Goal: Information Seeking & Learning: Compare options

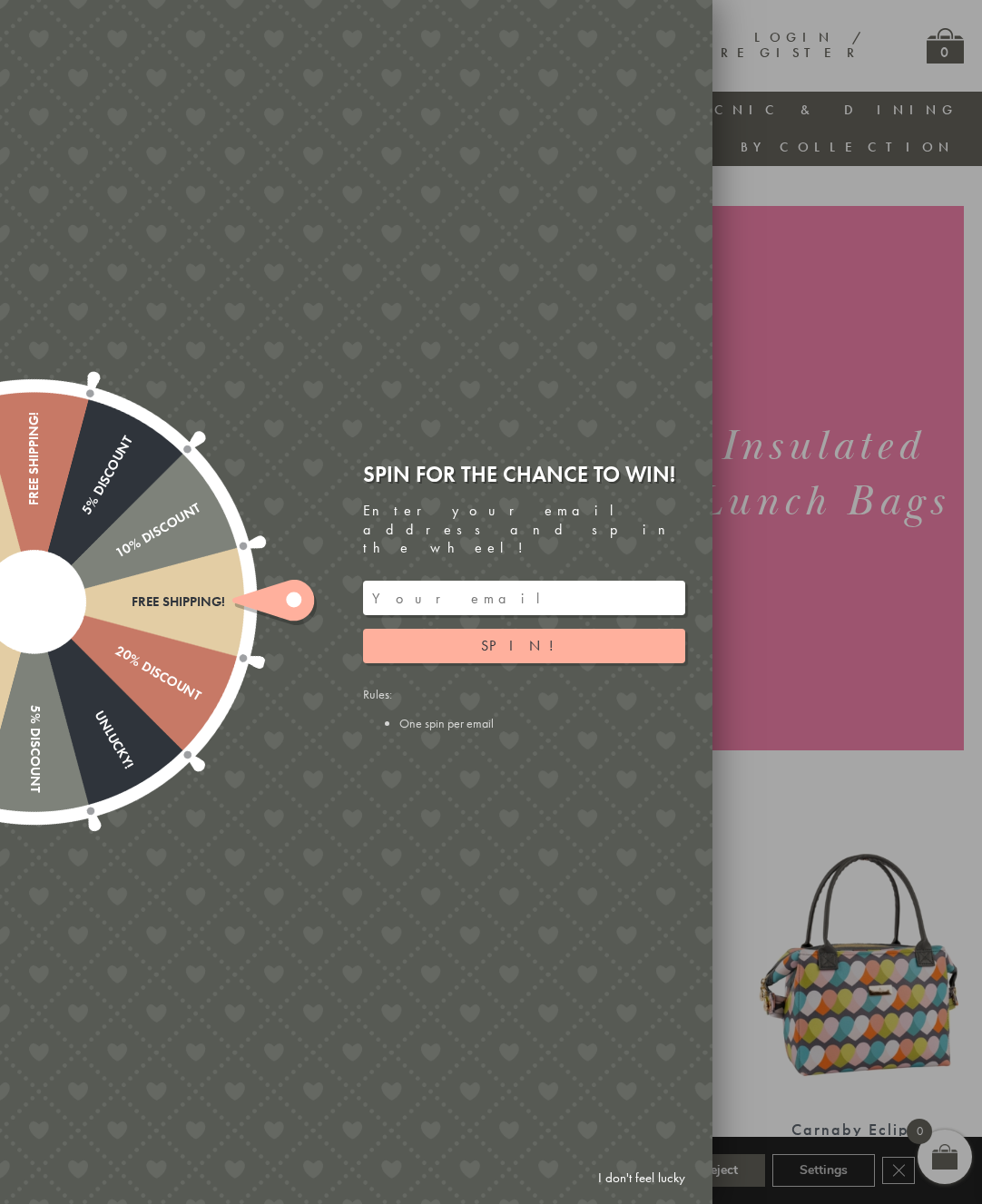
scroll to position [0, 18]
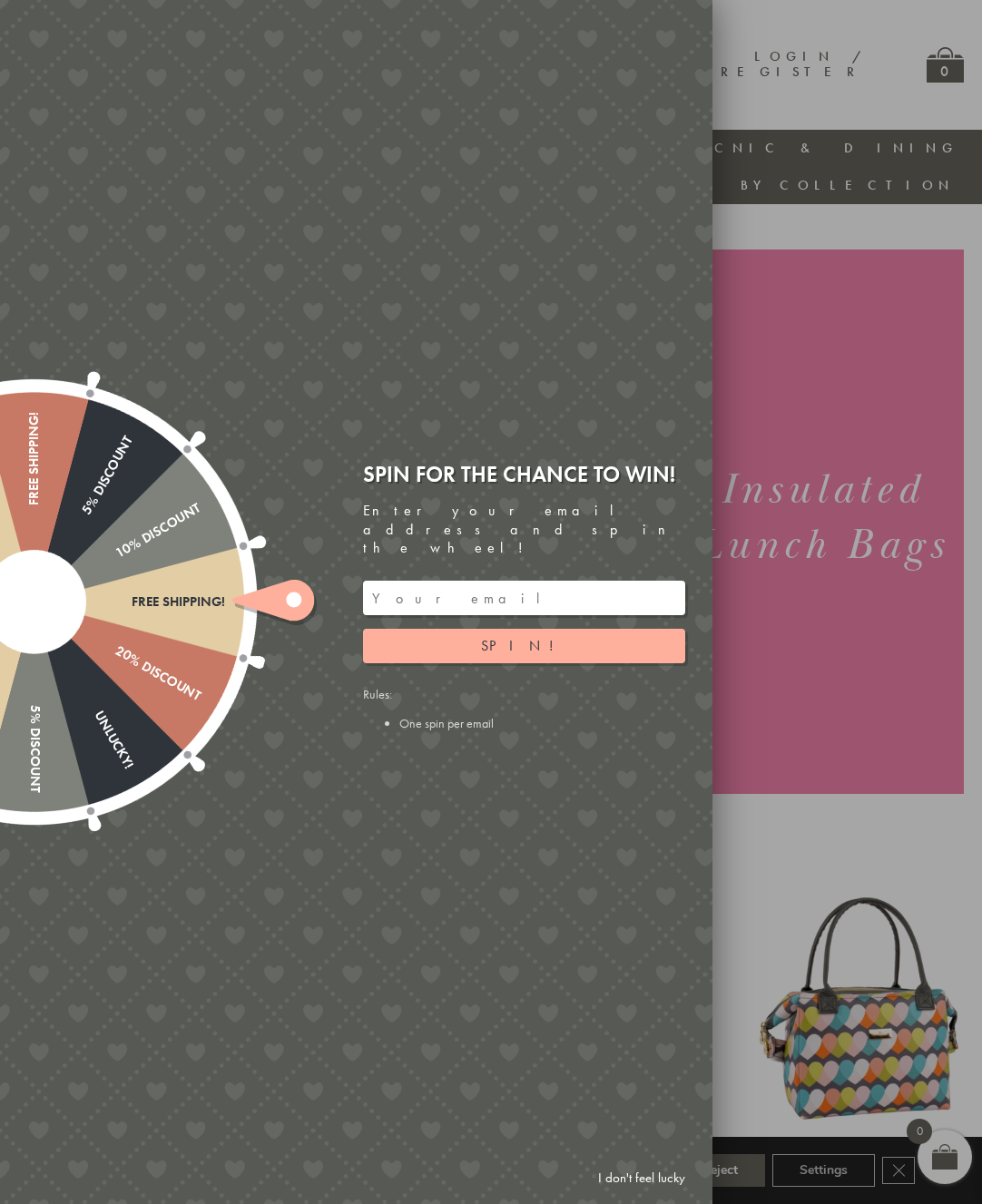
click at [800, 346] on div at bounding box center [491, 602] width 982 height 1204
click at [630, 1185] on link "I don't feel lucky" at bounding box center [641, 1178] width 105 height 34
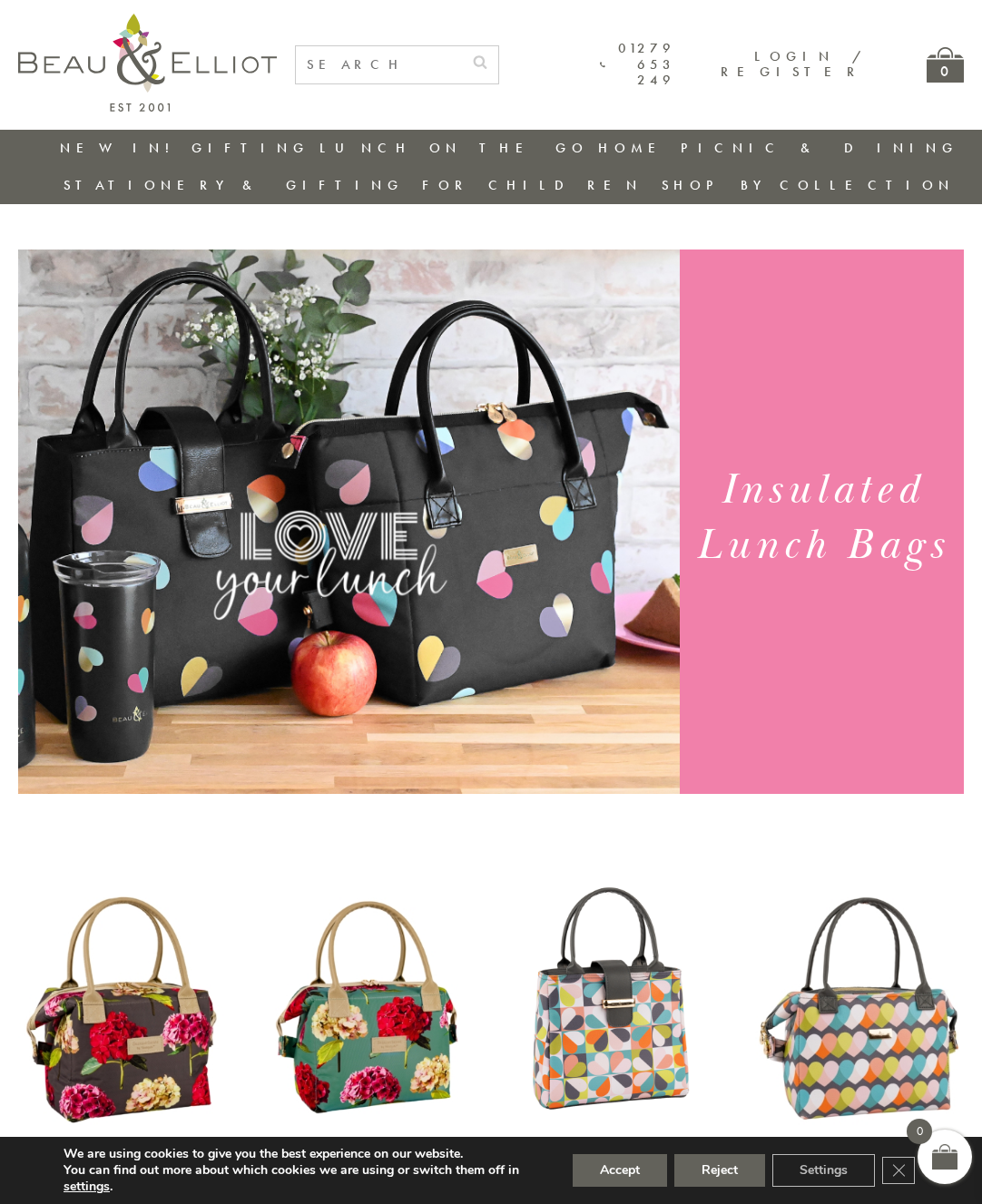
click at [561, 1195] on div "We are using cookies to give you the best experience on our website. You can fi…" at bounding box center [491, 1170] width 982 height 67
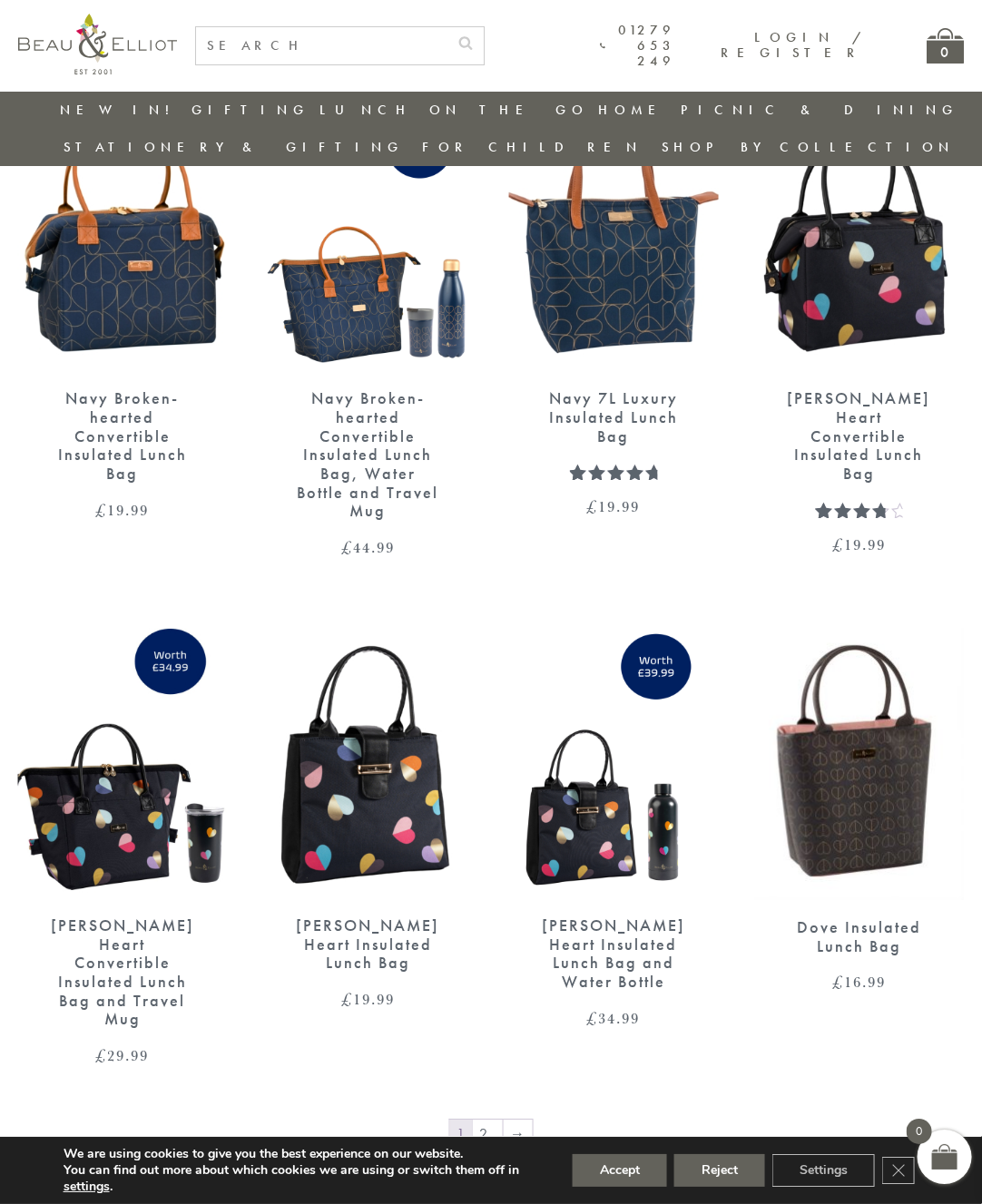
scroll to position [2161, 17]
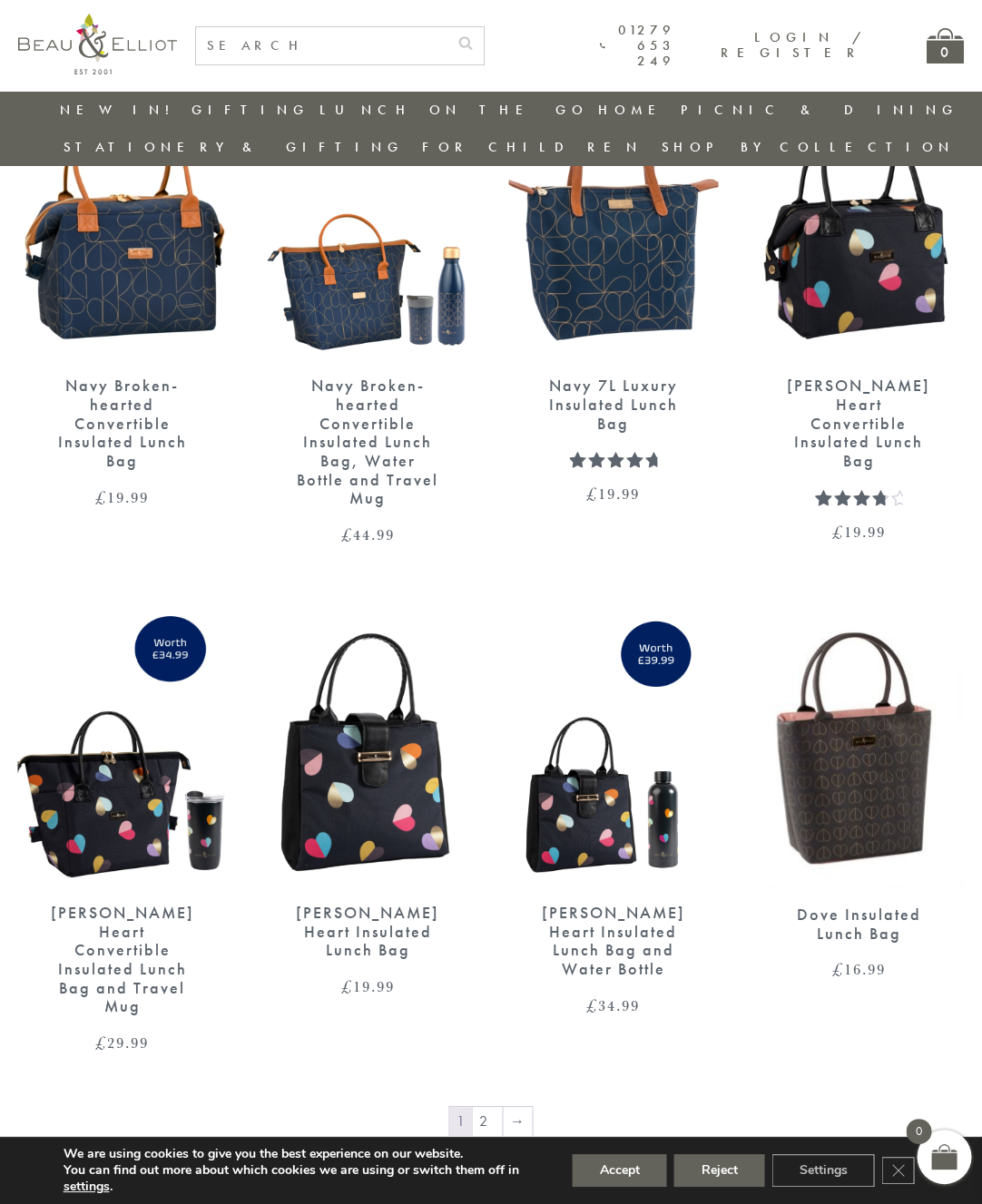
click at [510, 1107] on link "→" at bounding box center [518, 1122] width 29 height 29
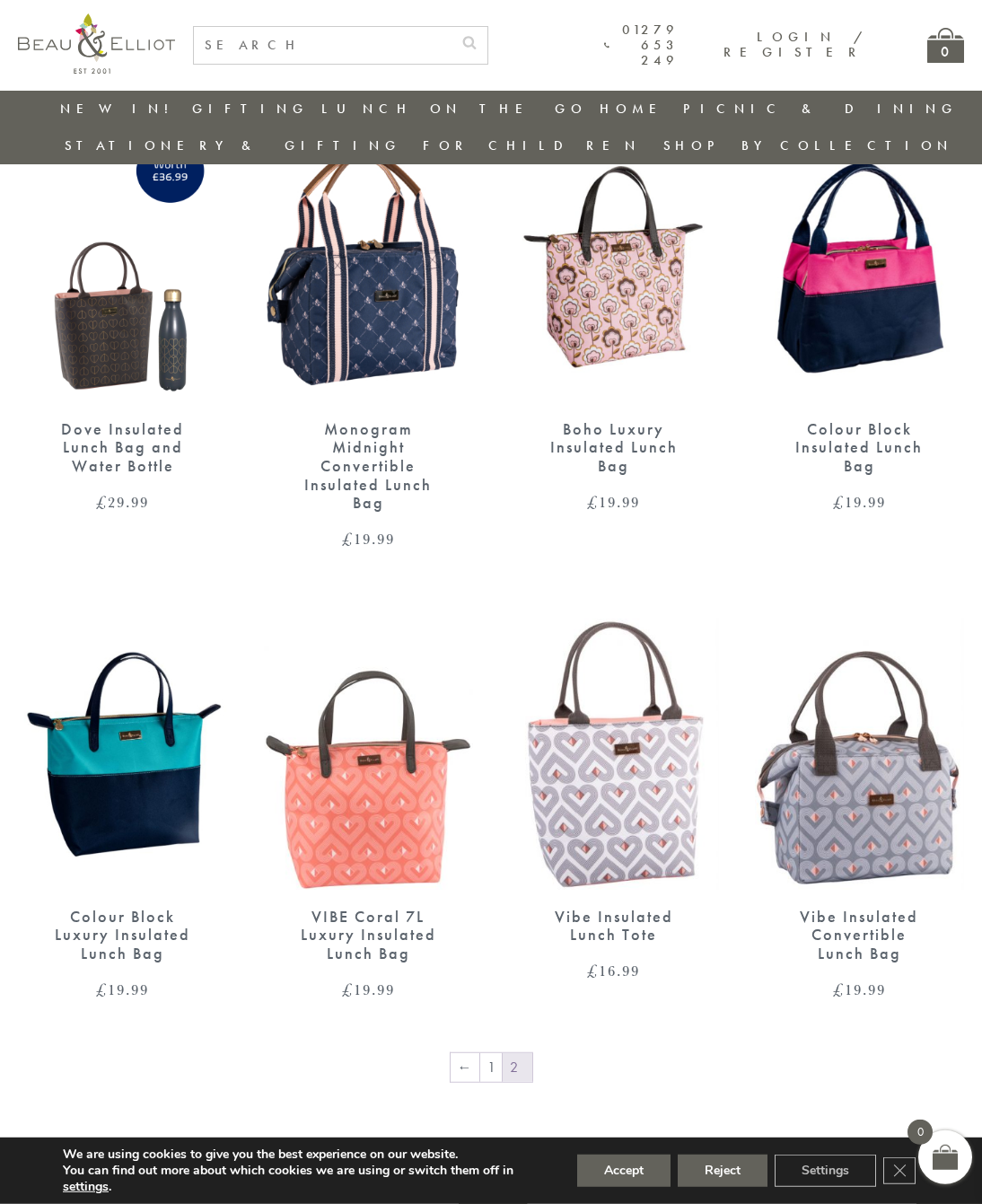
scroll to position [700, 0]
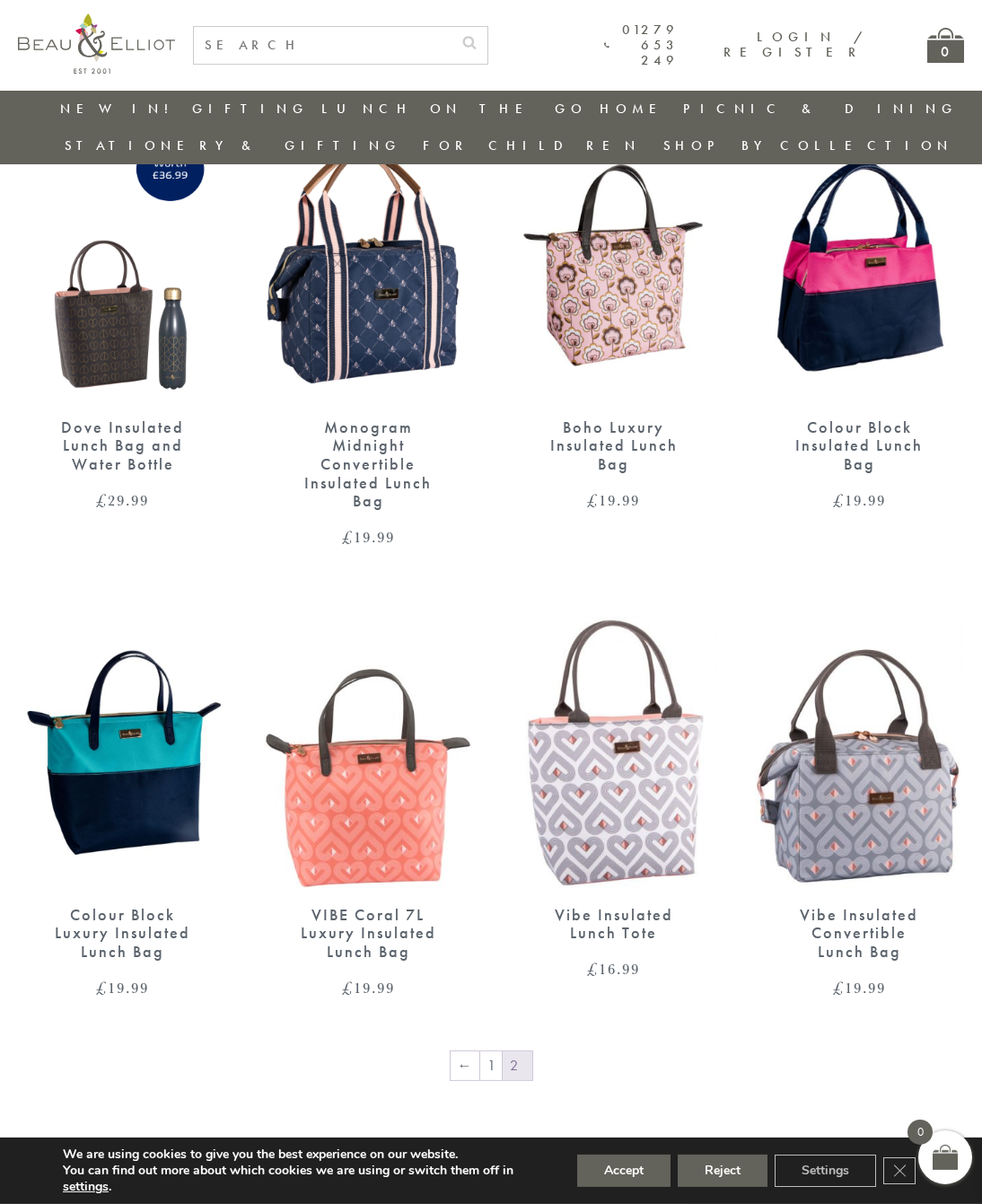
click at [468, 1052] on link "←" at bounding box center [465, 1066] width 29 height 29
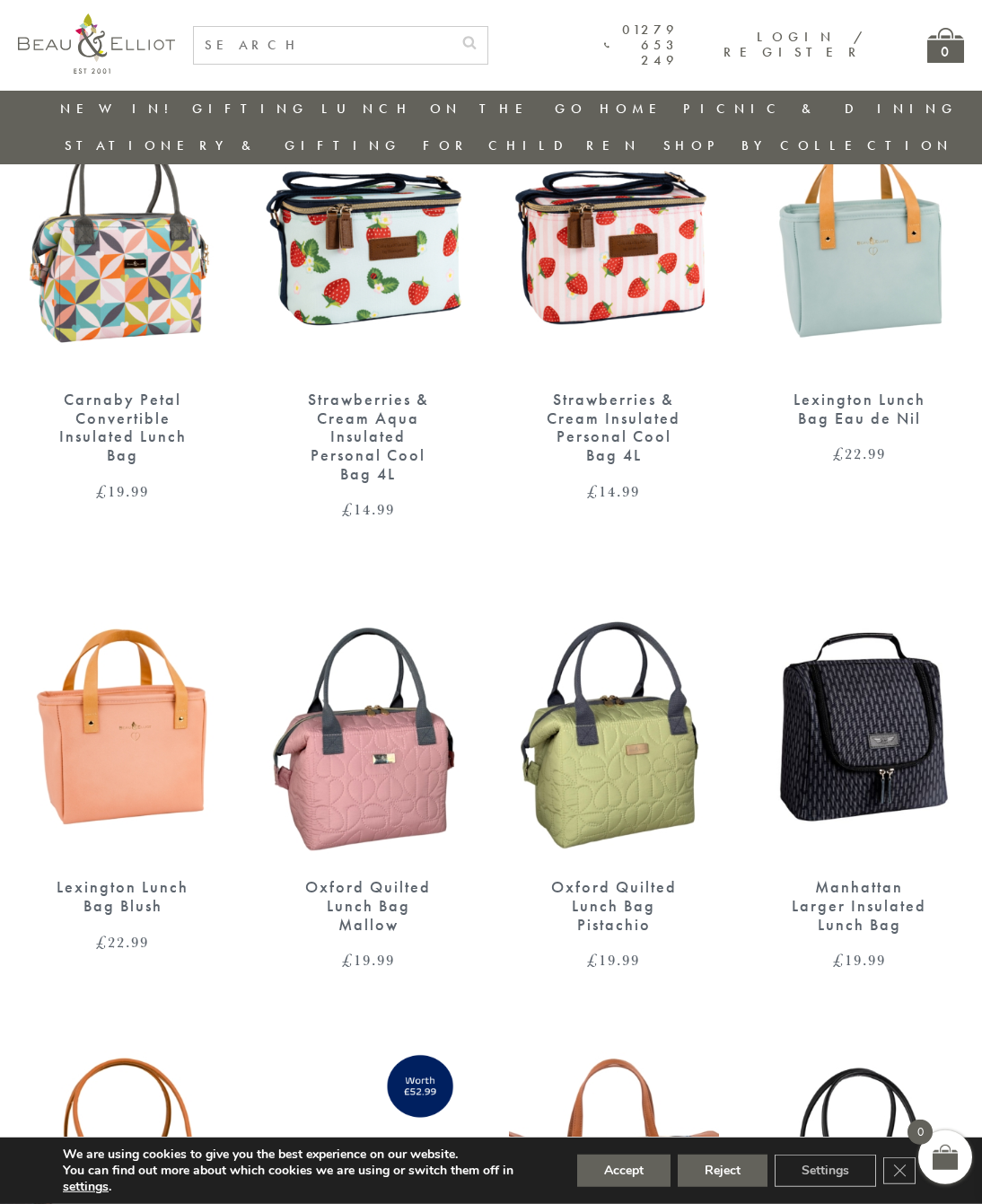
scroll to position [1198, 0]
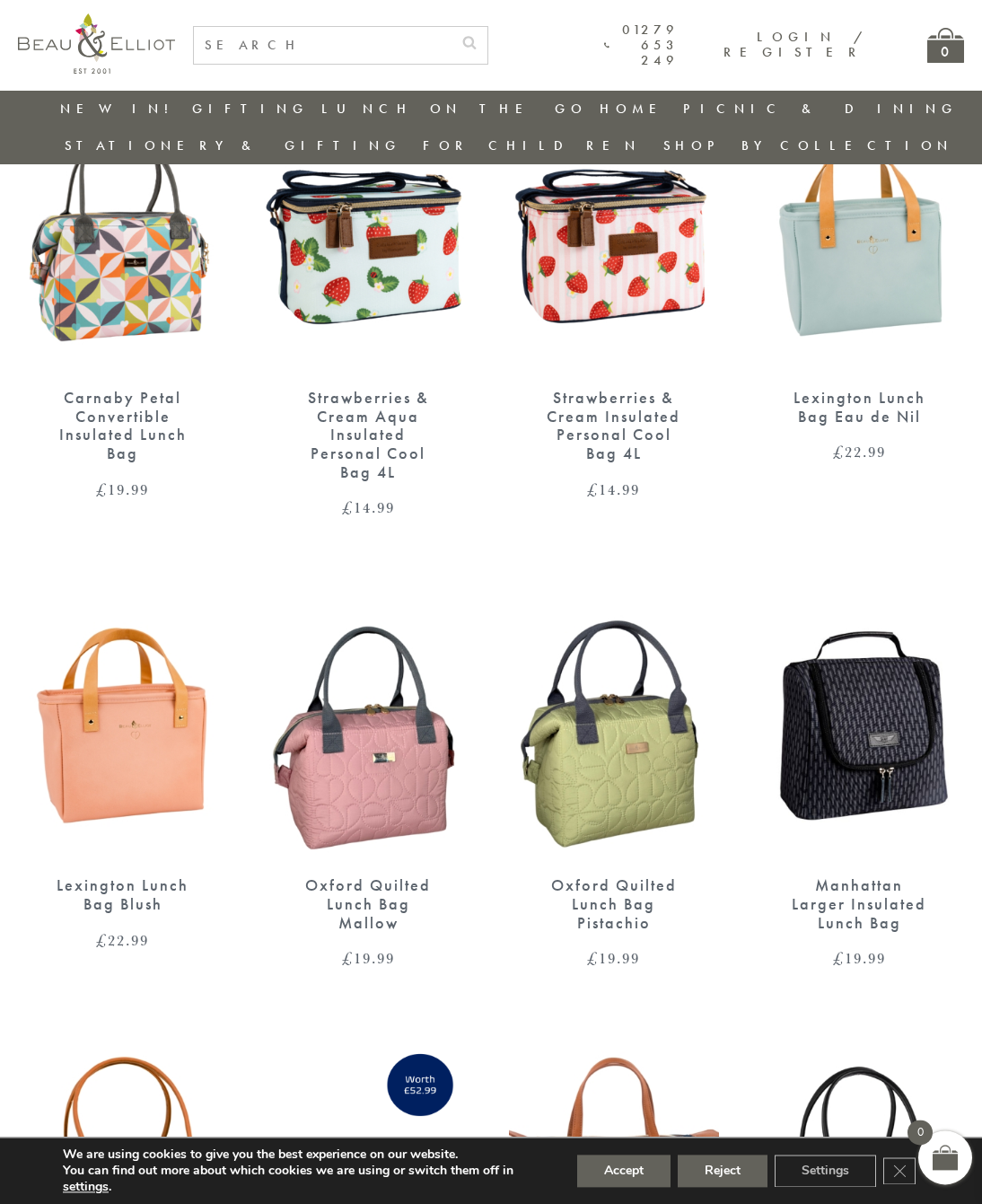
click at [581, 726] on img at bounding box center [614, 723] width 210 height 271
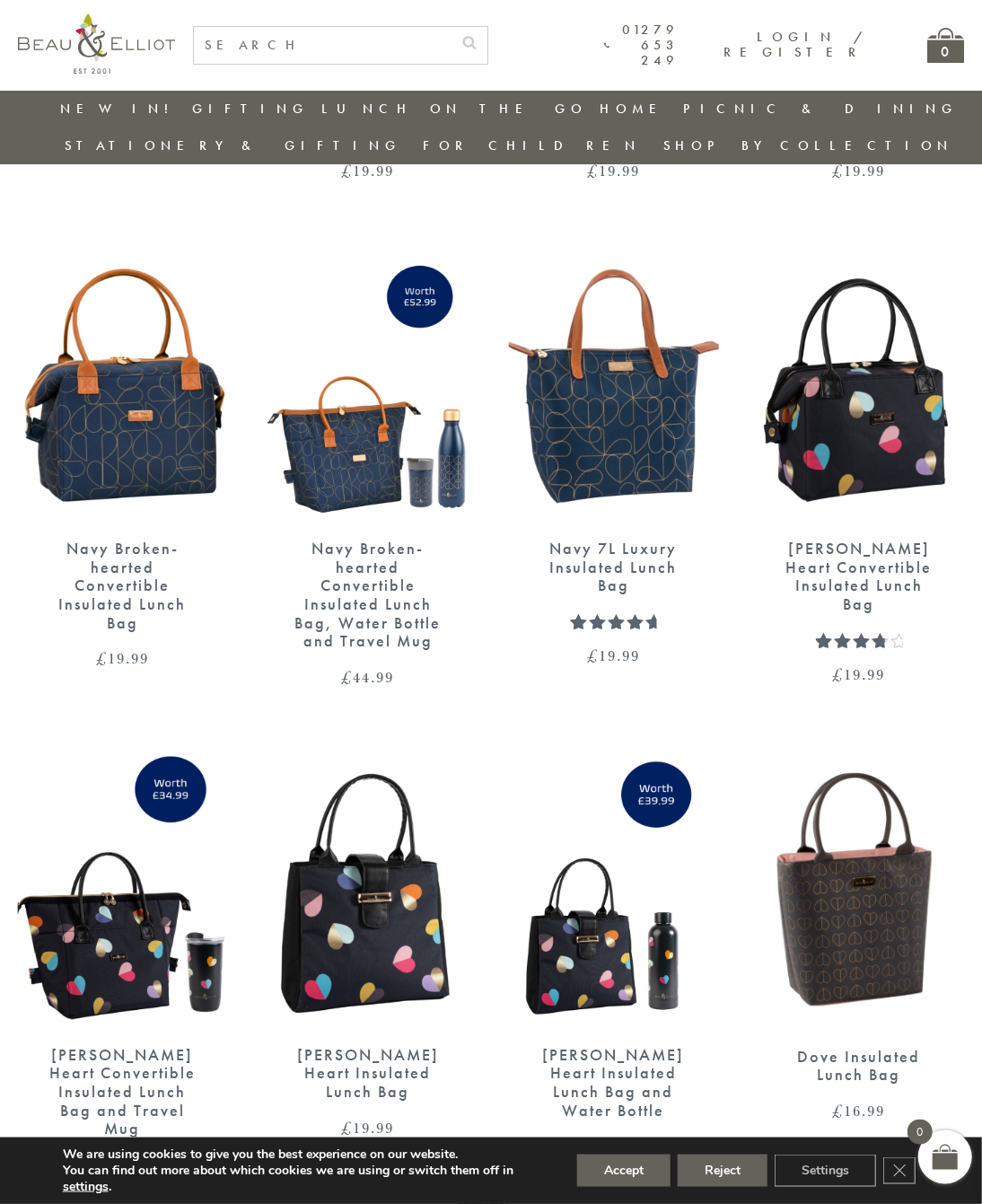
scroll to position [1988, 17]
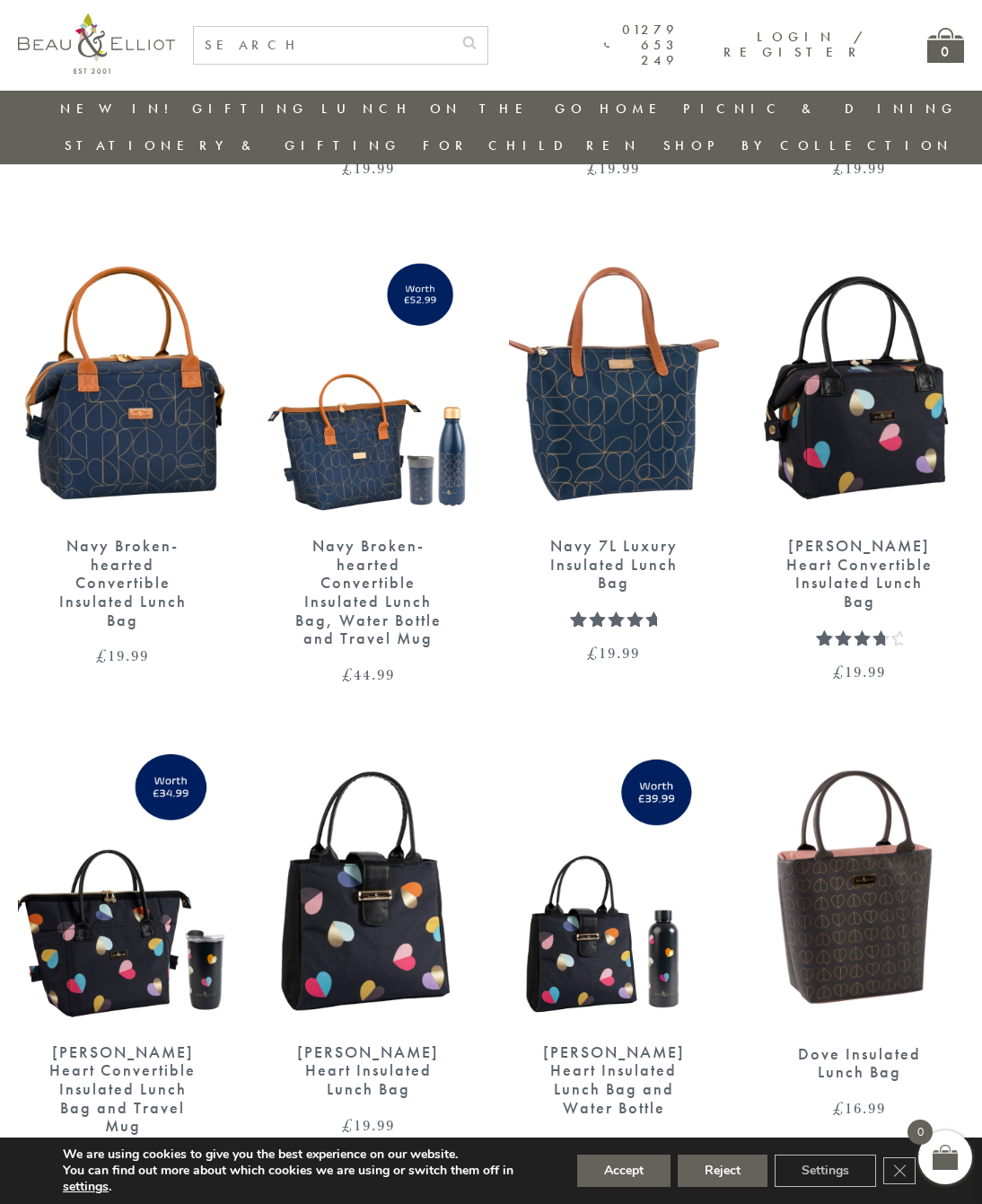
click at [306, 879] on img at bounding box center [369, 889] width 210 height 271
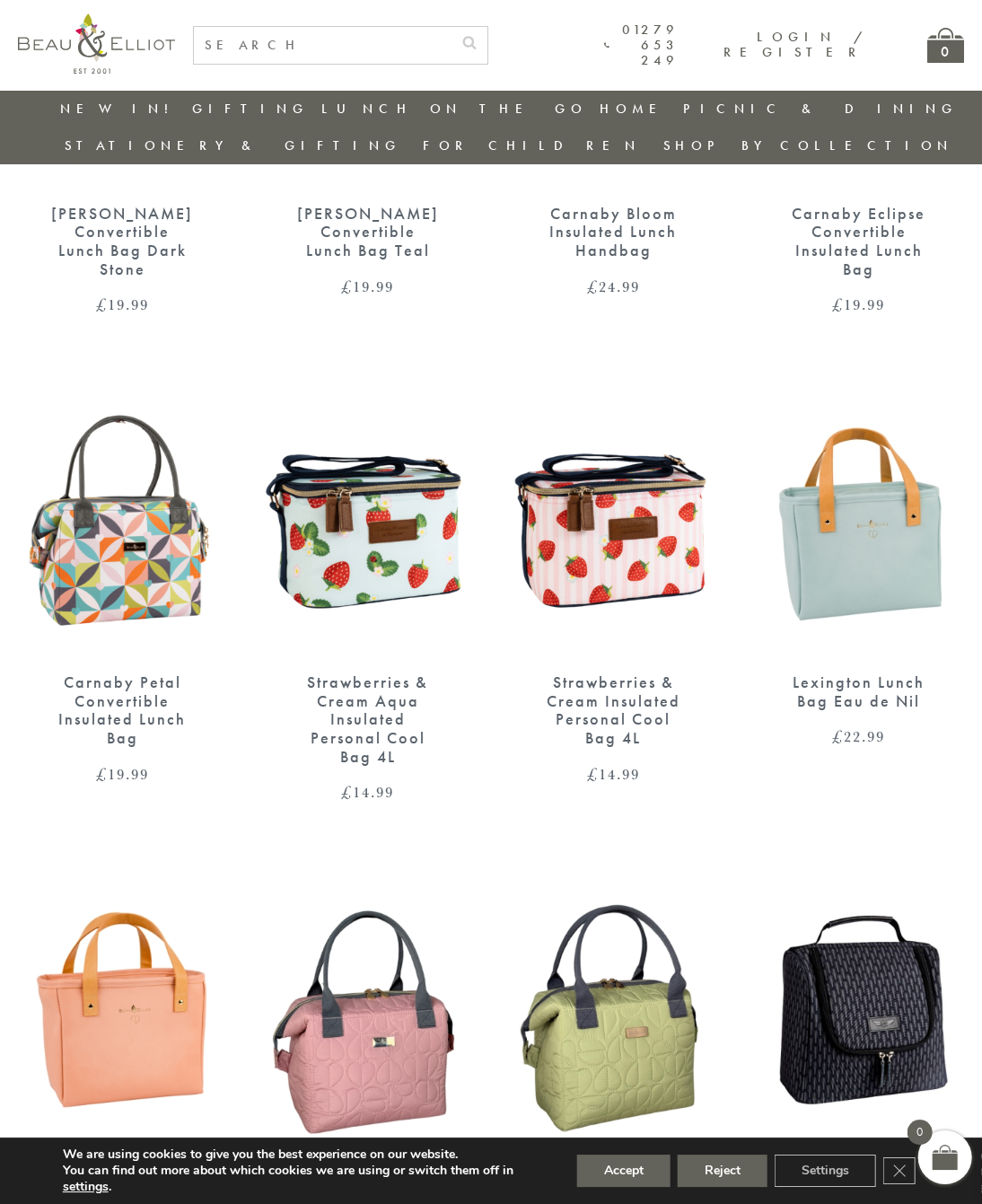
scroll to position [912, 17]
click at [91, 520] on img at bounding box center [123, 521] width 210 height 271
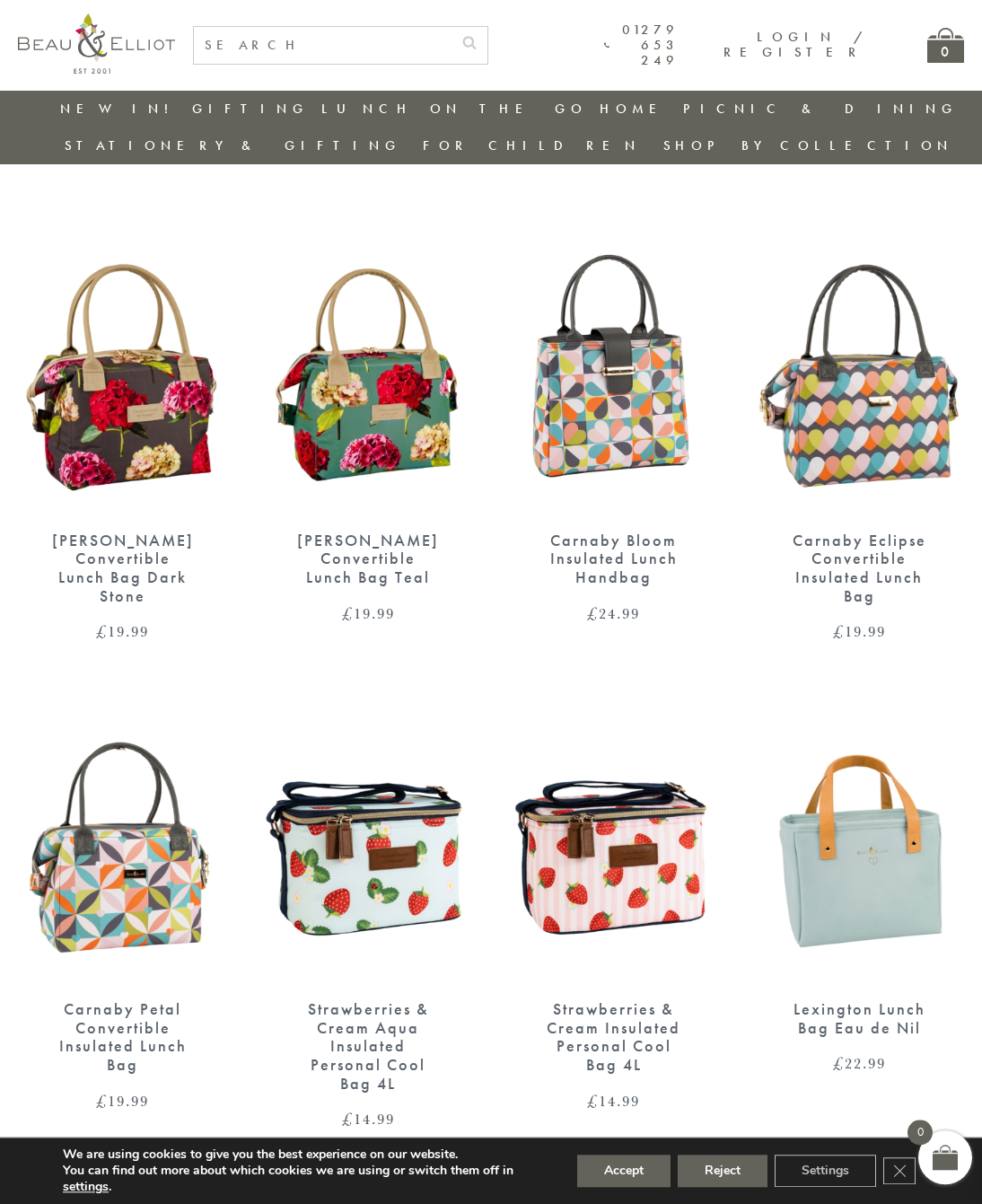
scroll to position [596, 0]
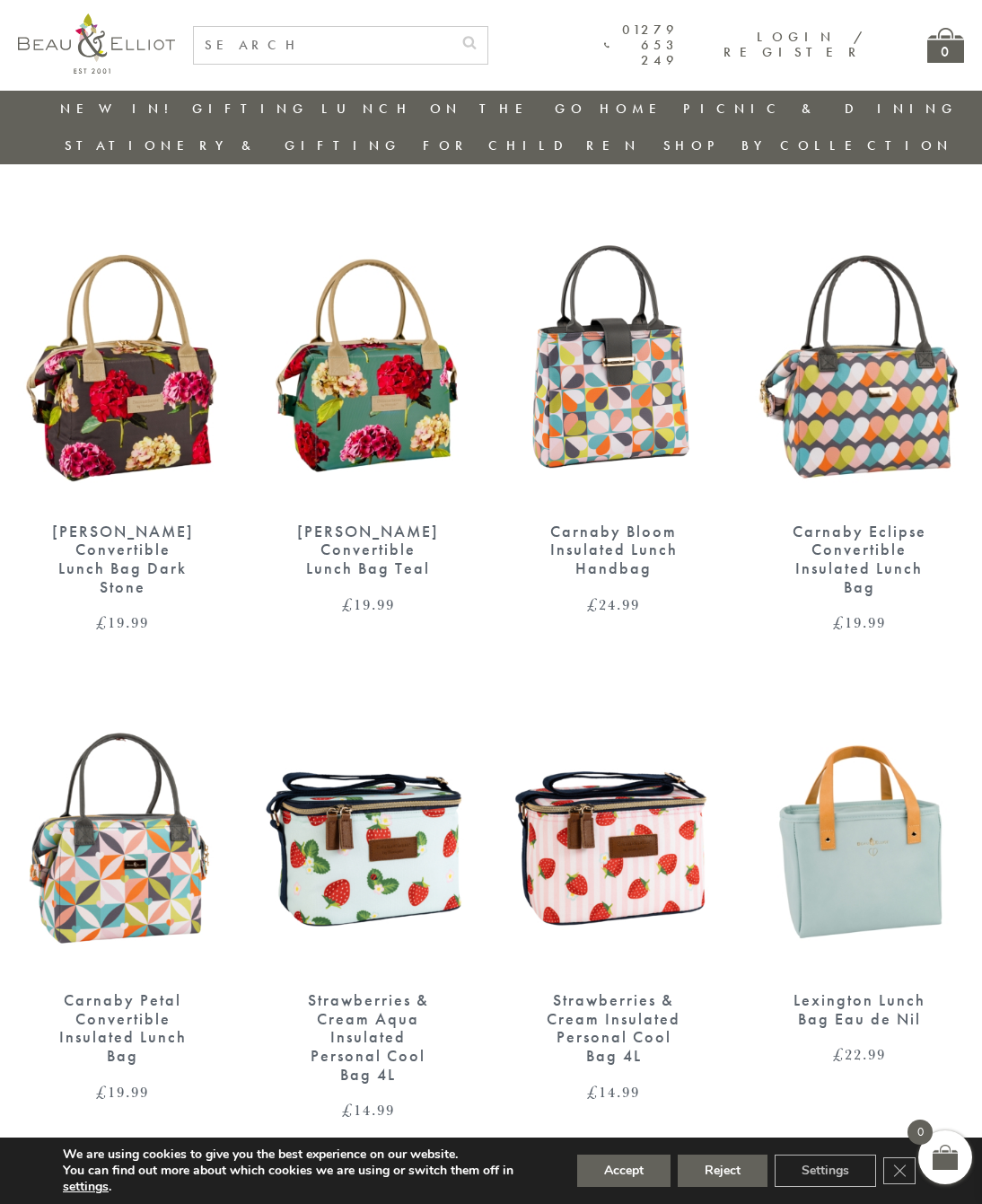
click at [639, 823] on img at bounding box center [614, 838] width 210 height 271
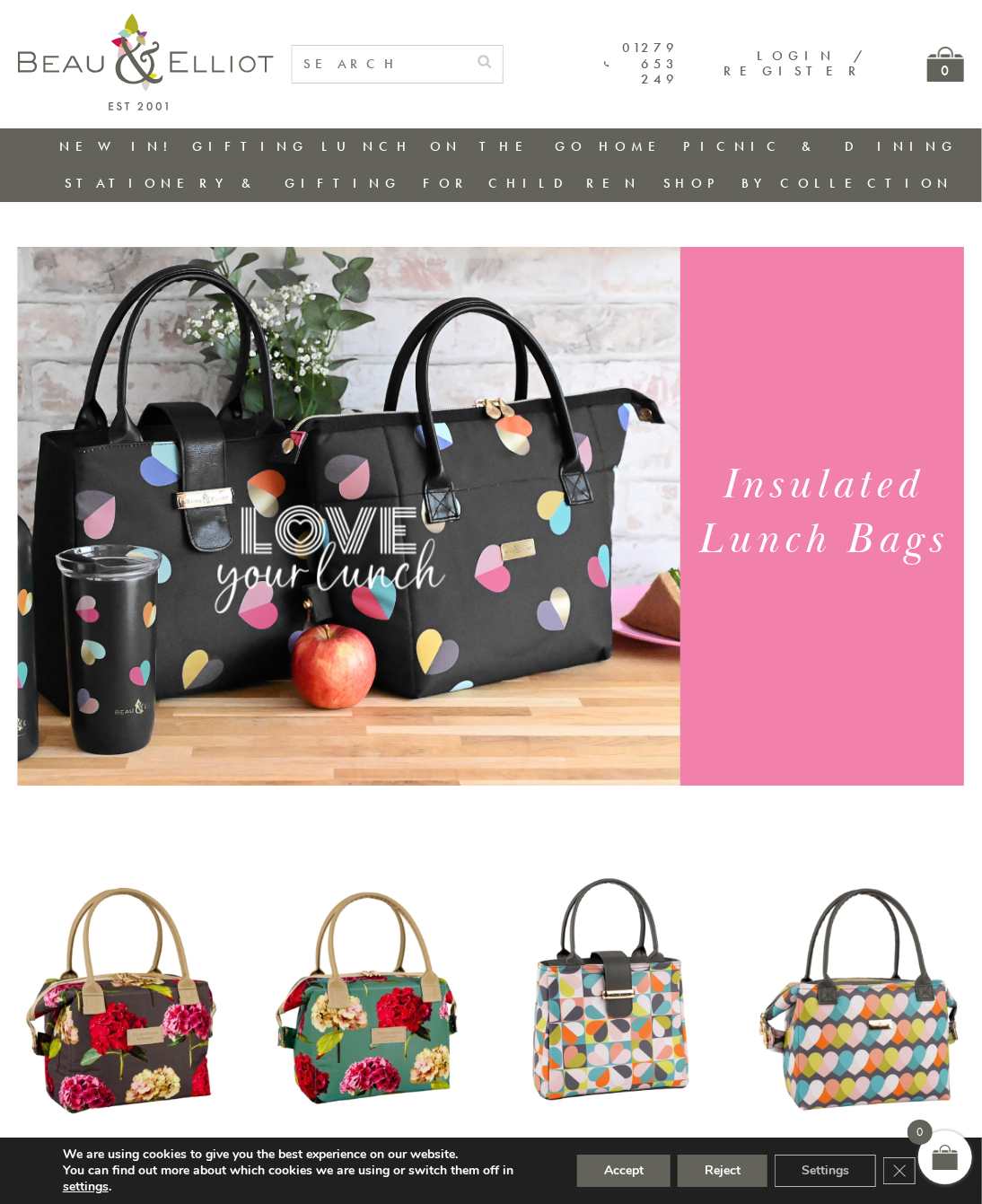
scroll to position [0, 17]
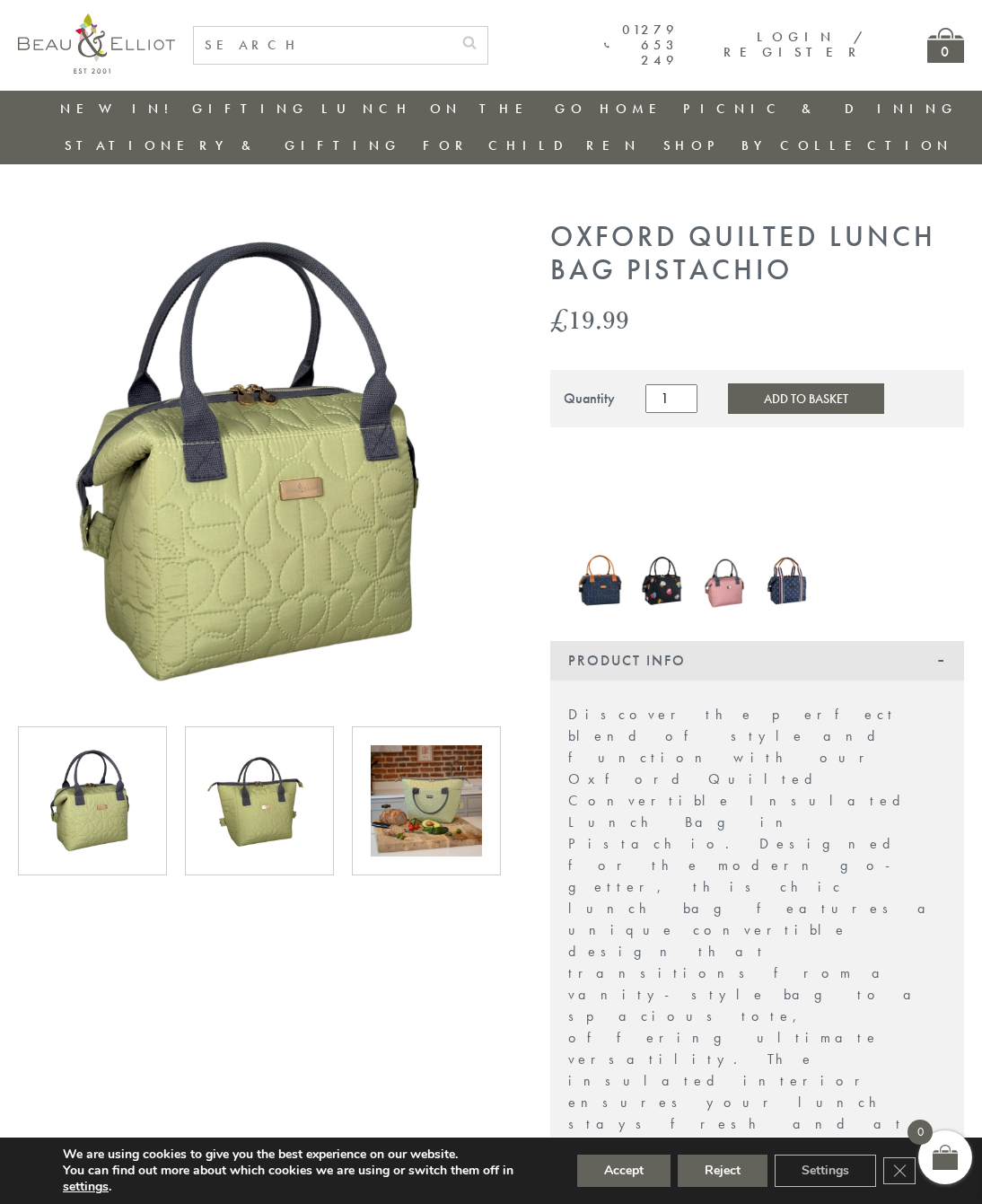
click at [244, 783] on img at bounding box center [259, 800] width 111 height 111
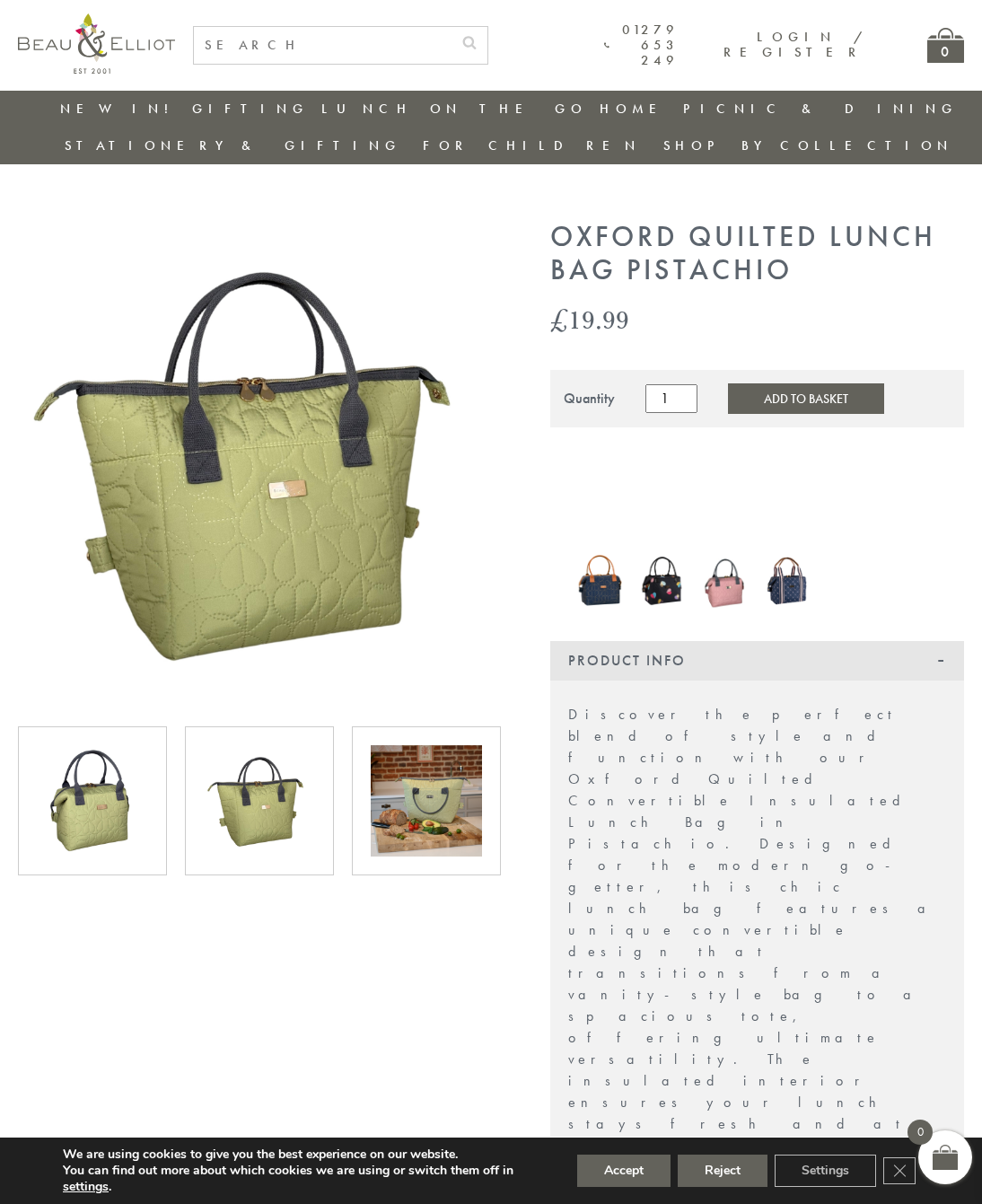
click at [402, 773] on img at bounding box center [426, 800] width 111 height 111
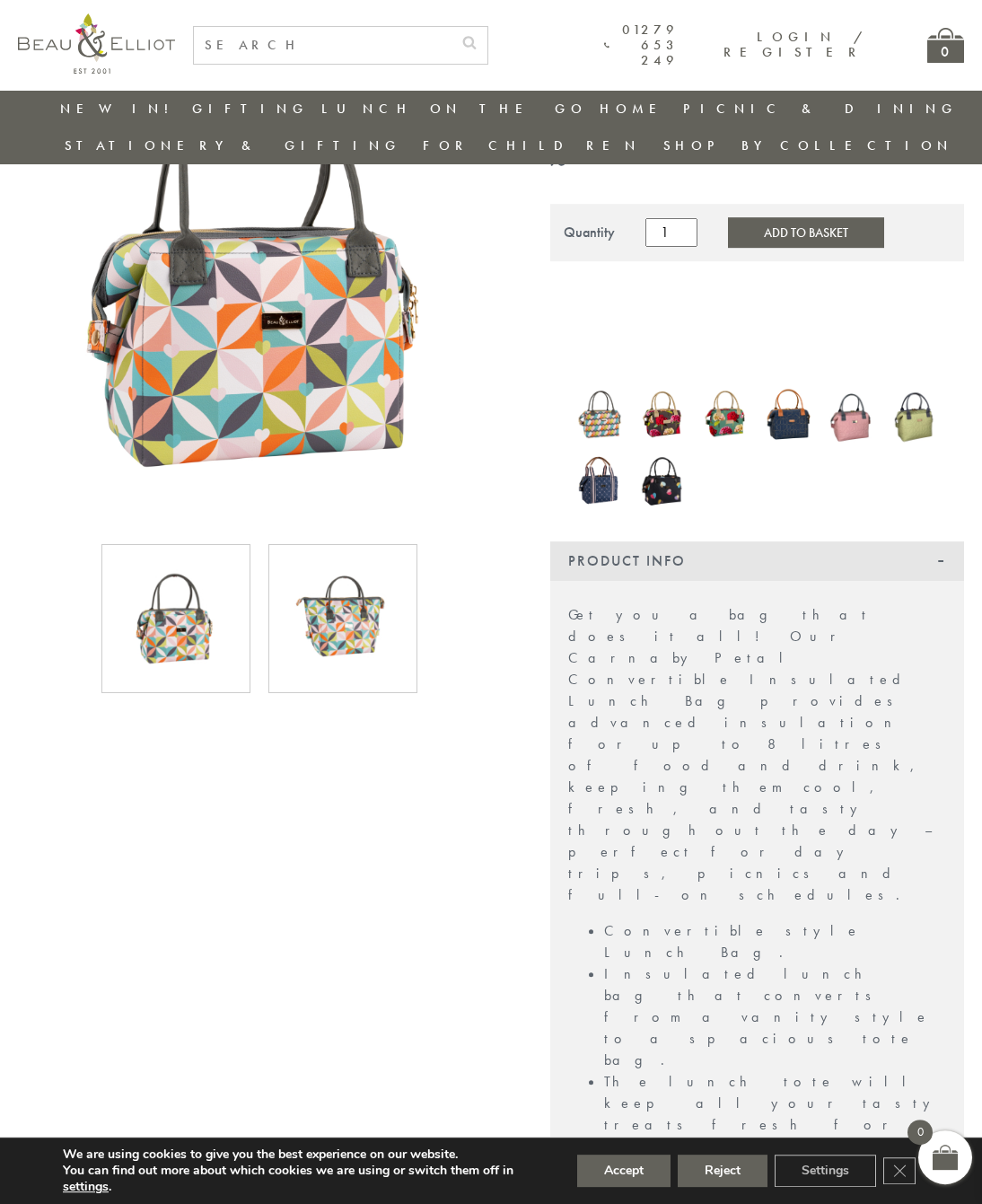
scroll to position [205, 0]
click at [154, 598] on img at bounding box center [176, 620] width 111 height 111
click at [320, 594] on img at bounding box center [343, 620] width 111 height 111
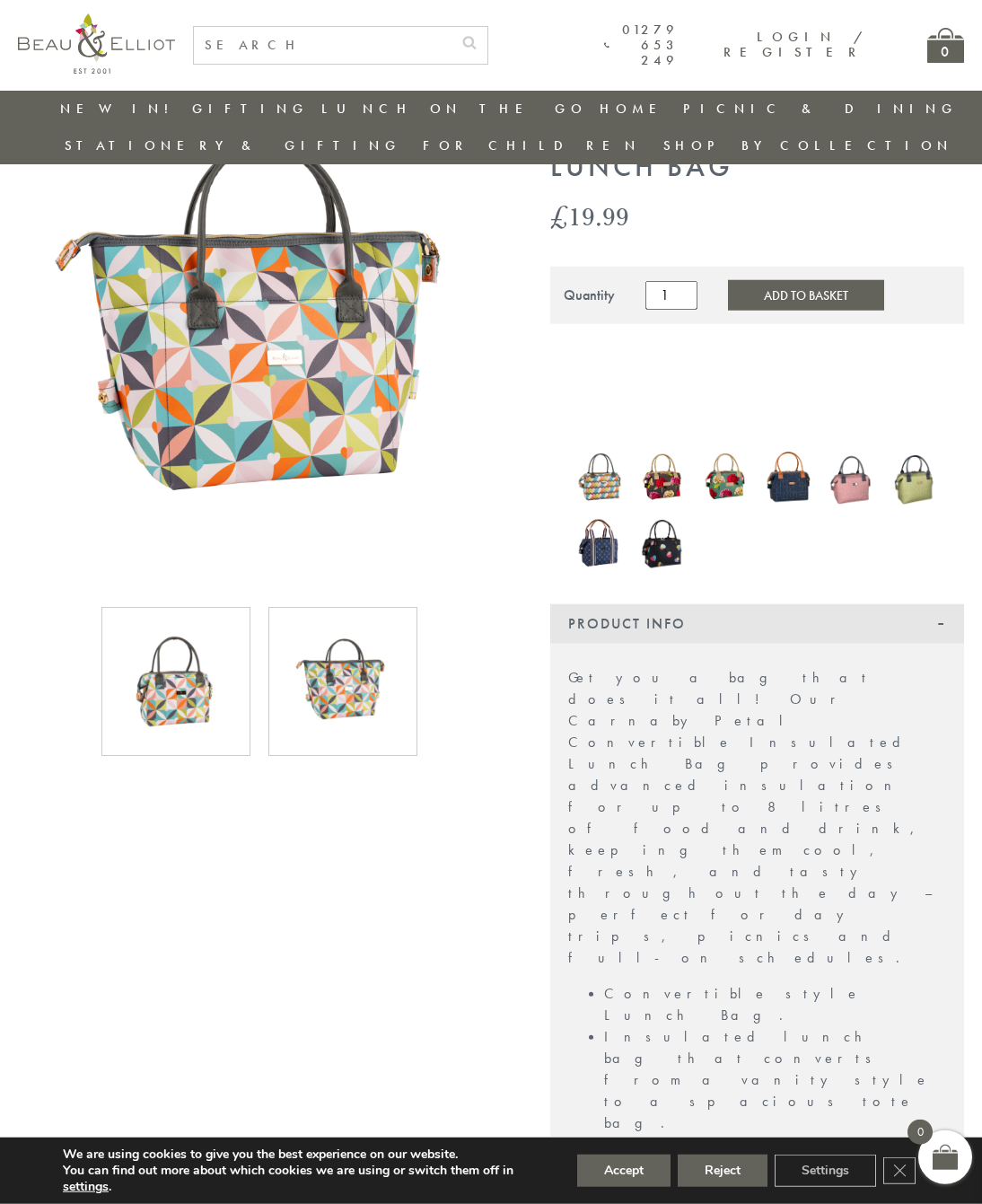
scroll to position [140, 0]
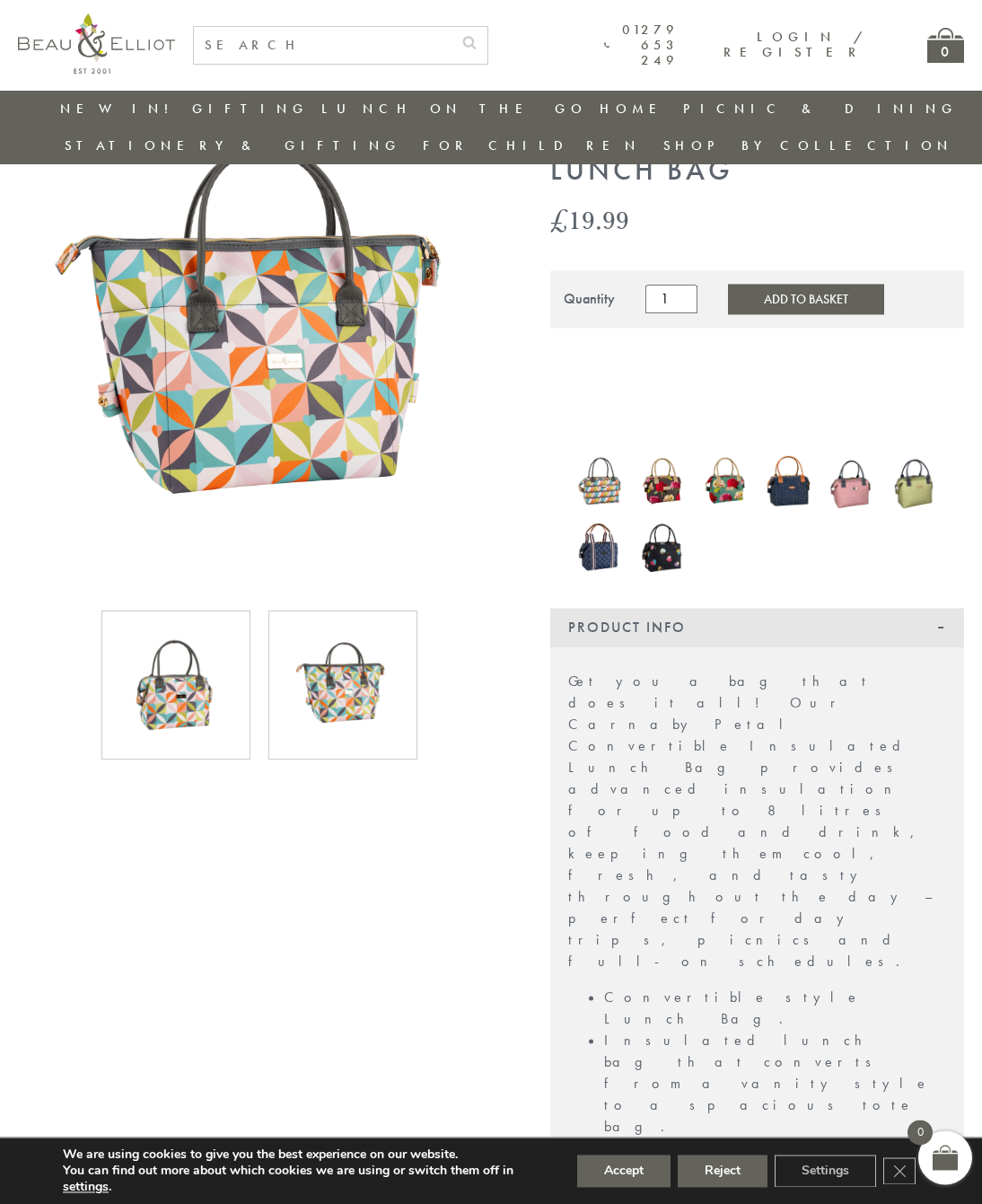
click at [164, 663] on img at bounding box center [176, 685] width 111 height 111
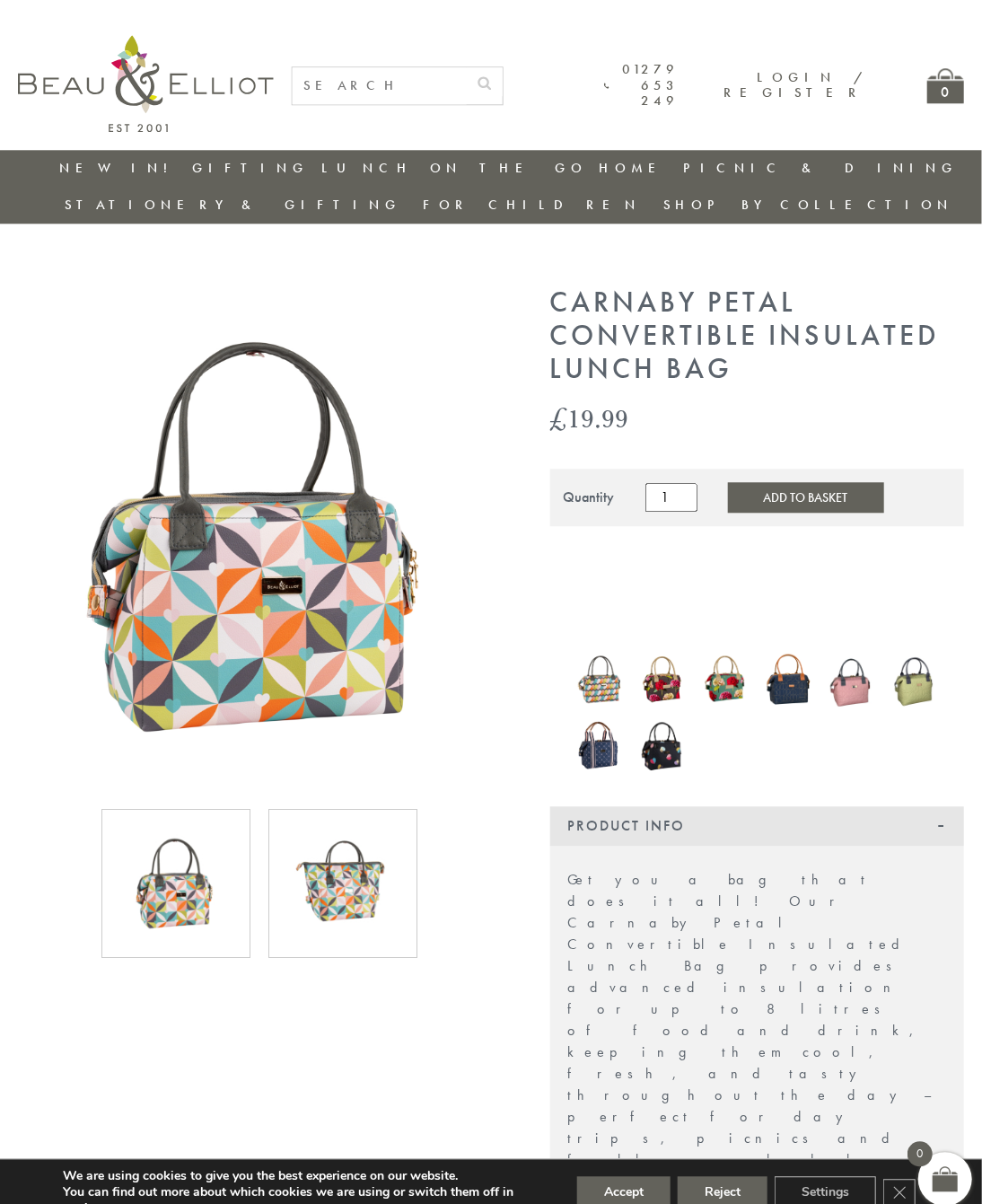
scroll to position [0, 16]
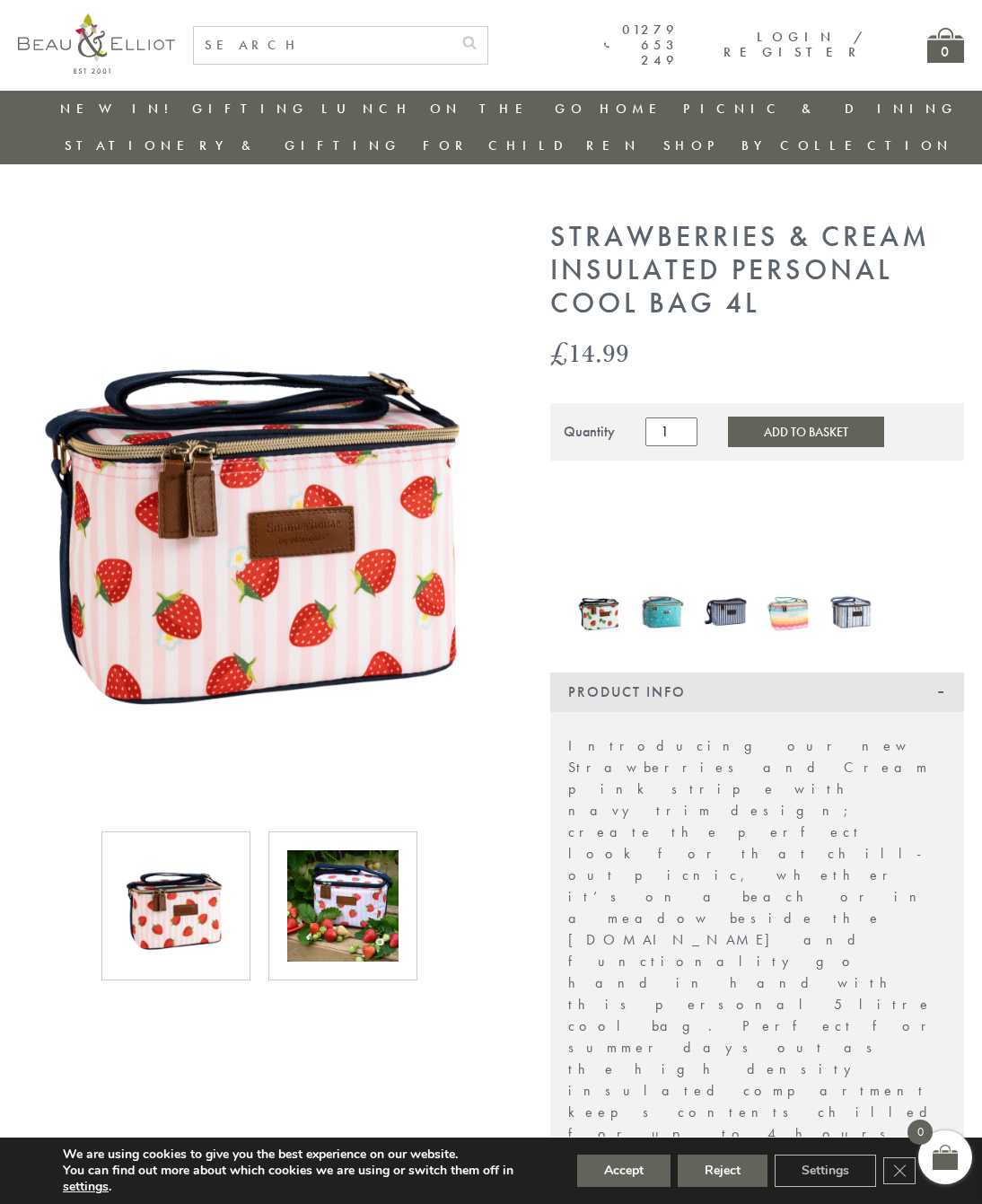
click at [207, 892] on img at bounding box center [176, 906] width 111 height 111
click at [338, 909] on img at bounding box center [343, 906] width 111 height 111
